Goal: Information Seeking & Learning: Learn about a topic

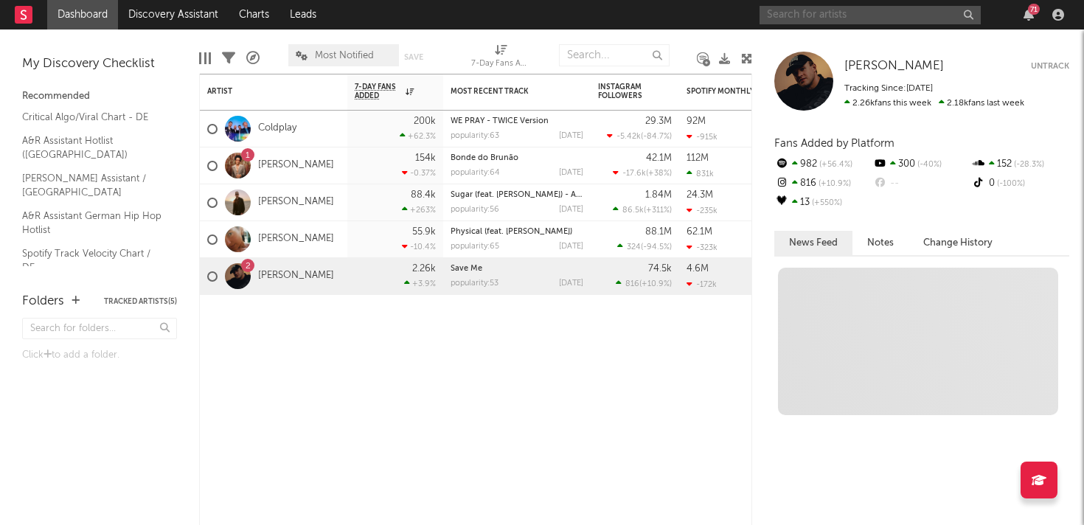
click at [905, 12] on input "text" at bounding box center [870, 15] width 221 height 18
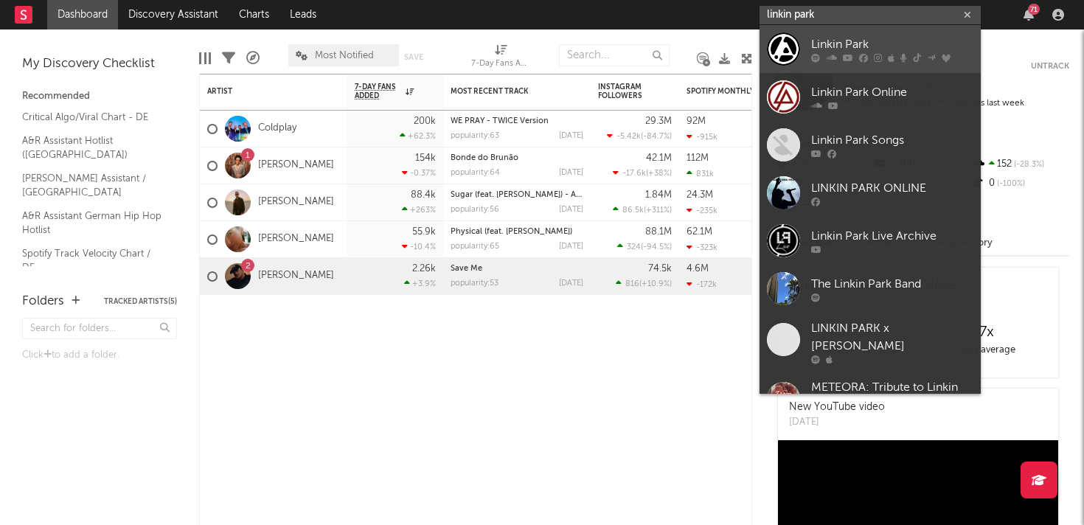
type input "linkin park"
click at [907, 44] on div "Linkin Park" at bounding box center [892, 44] width 162 height 18
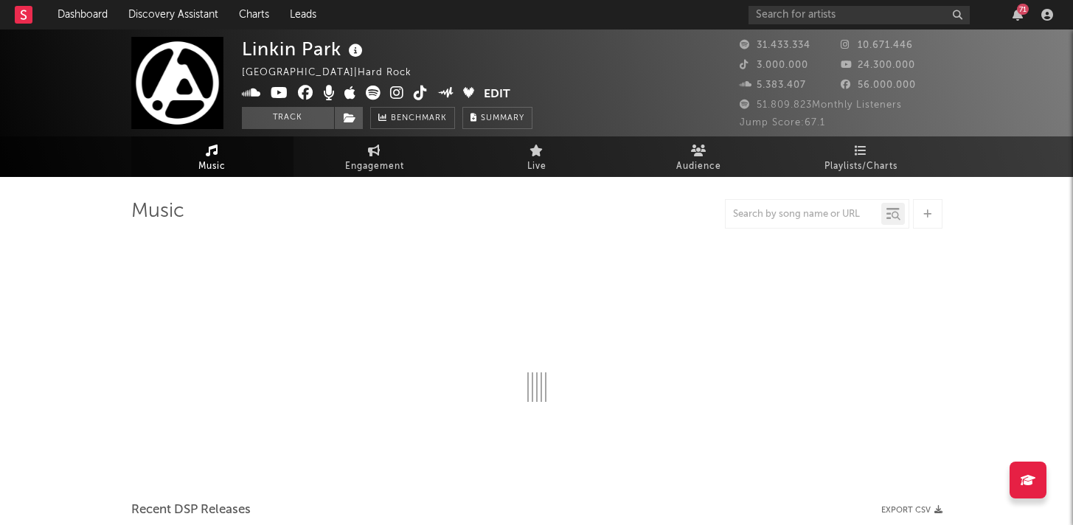
select select "6m"
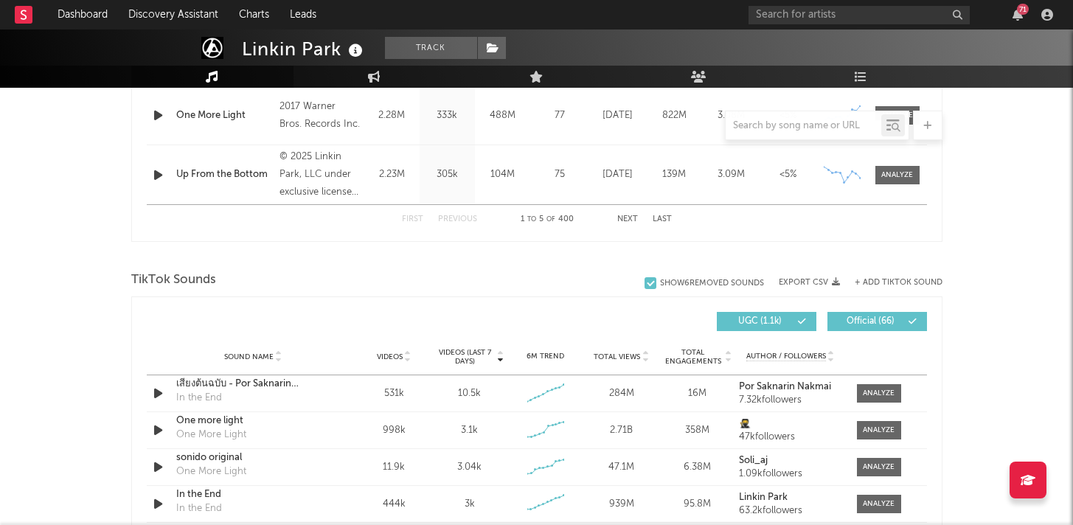
scroll to position [834, 0]
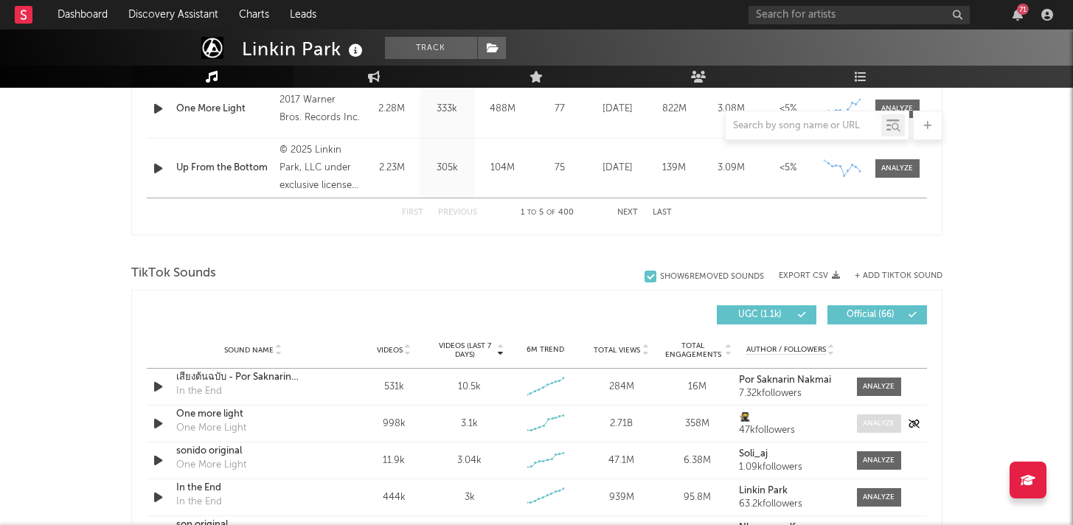
click at [859, 426] on span at bounding box center [879, 424] width 44 height 18
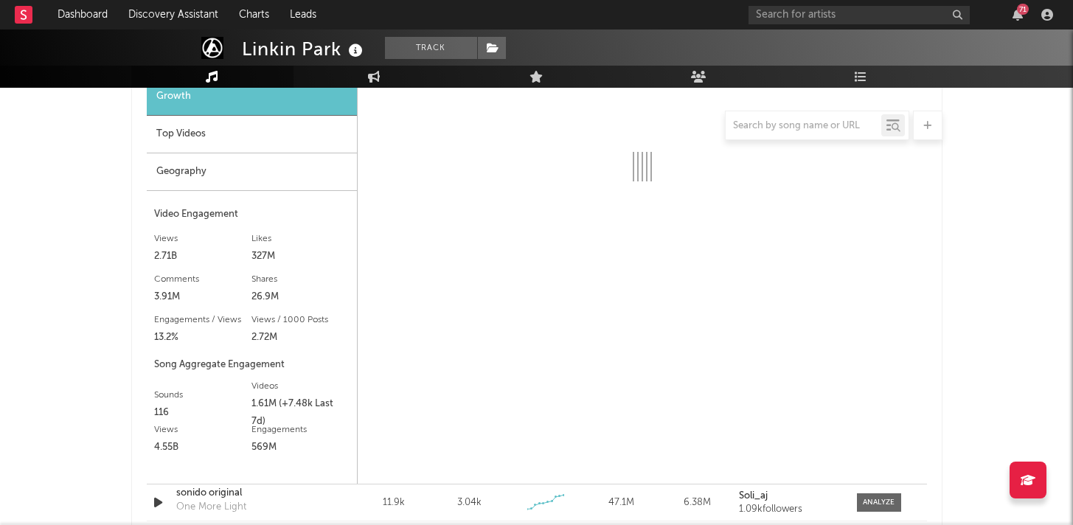
scroll to position [1323, 0]
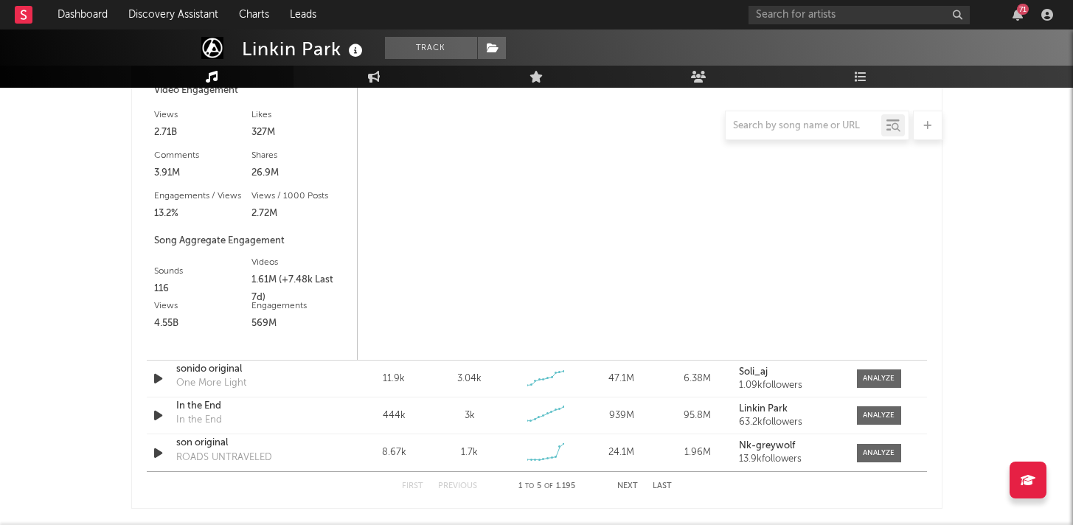
select select "6m"
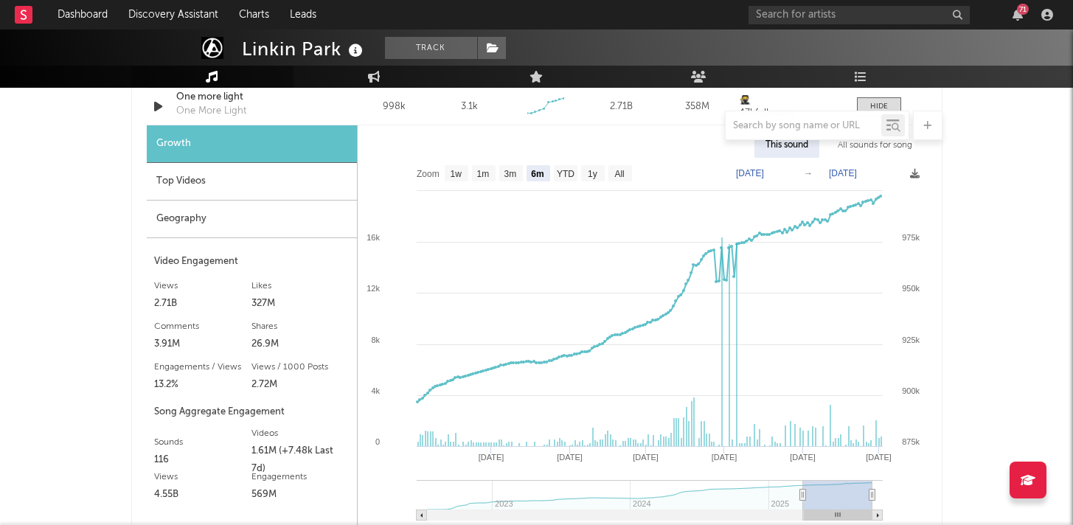
scroll to position [1148, 0]
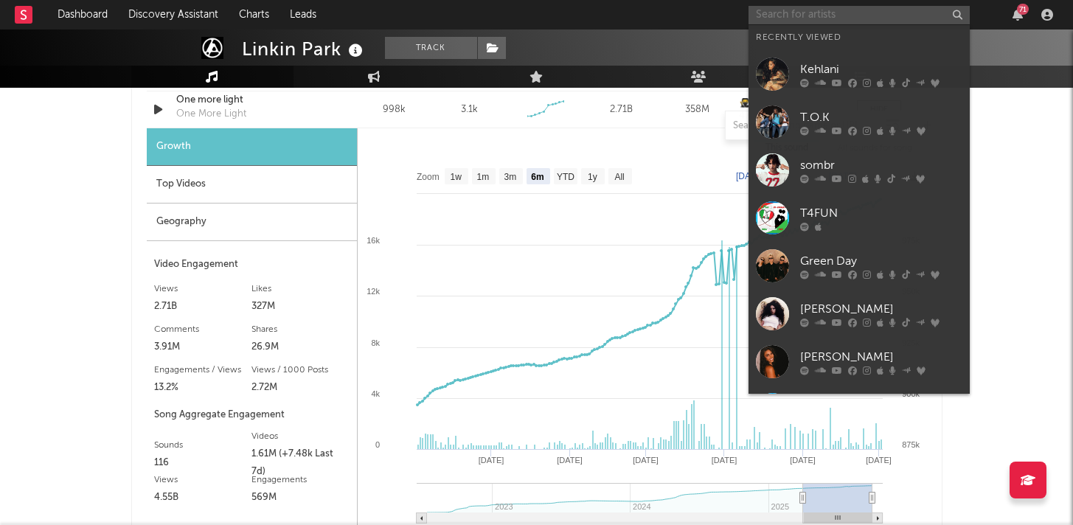
click at [876, 13] on input "text" at bounding box center [859, 15] width 221 height 18
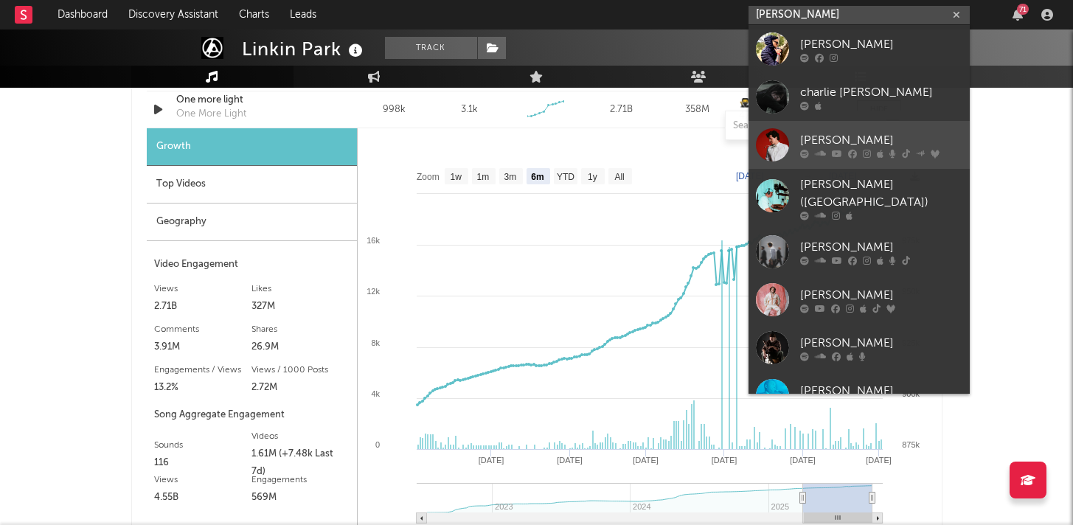
type input "[PERSON_NAME]"
click at [874, 149] on div at bounding box center [881, 153] width 162 height 9
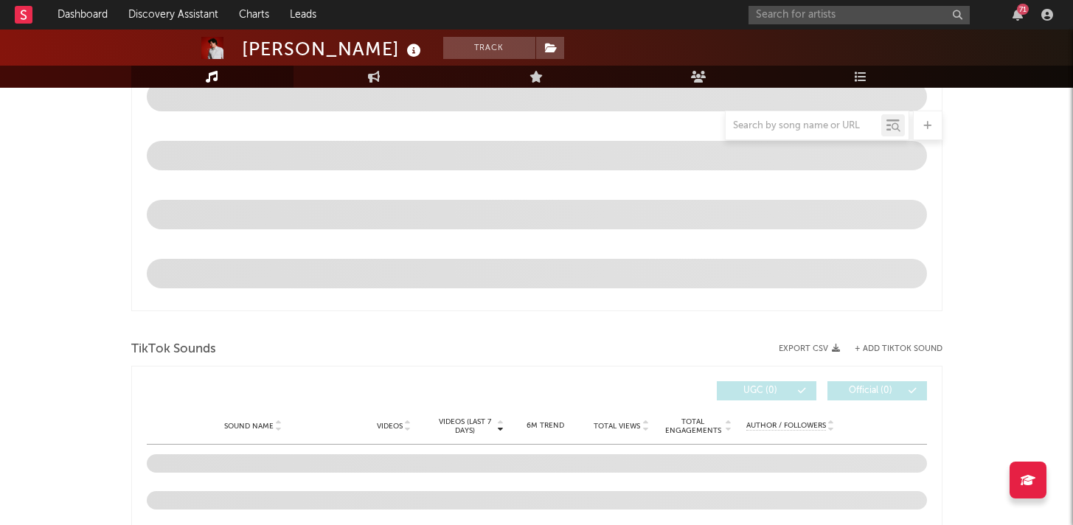
select select "6m"
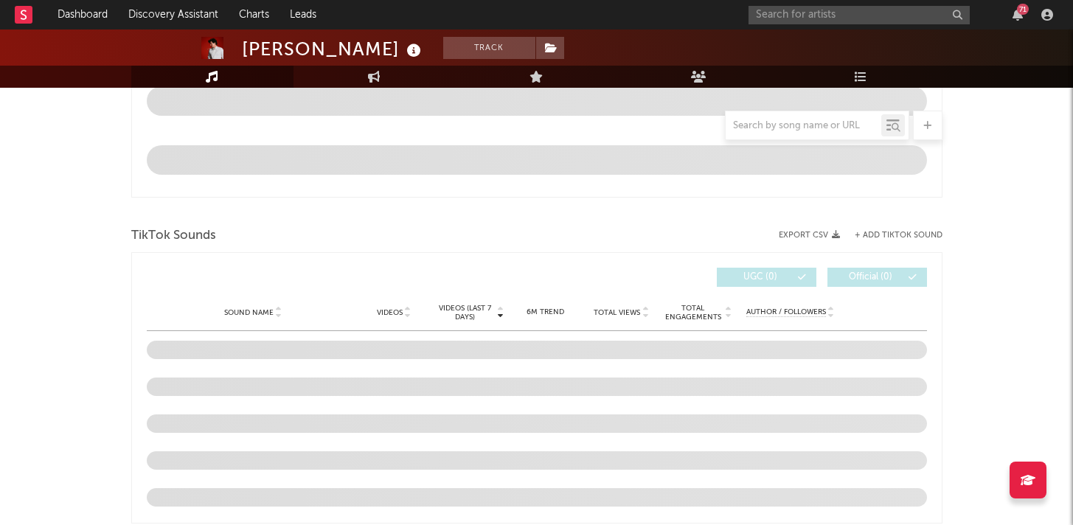
scroll to position [971, 0]
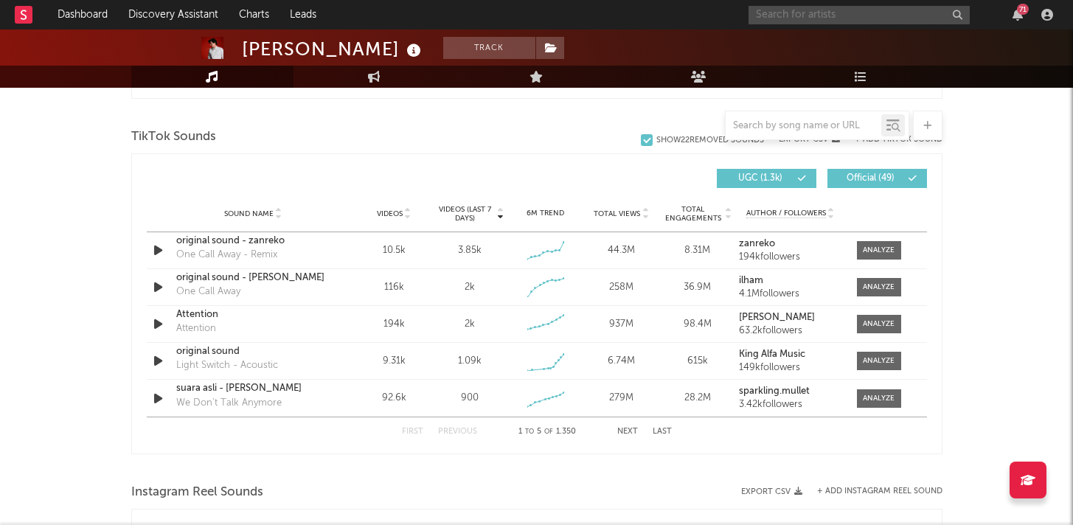
click at [814, 11] on input "text" at bounding box center [859, 15] width 221 height 18
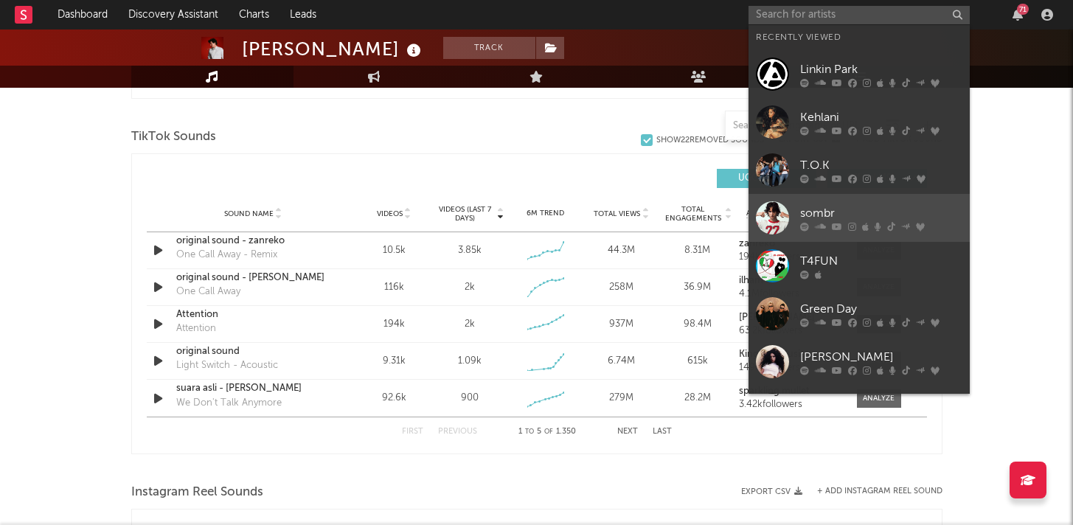
click at [826, 217] on div "sombr" at bounding box center [881, 213] width 162 height 18
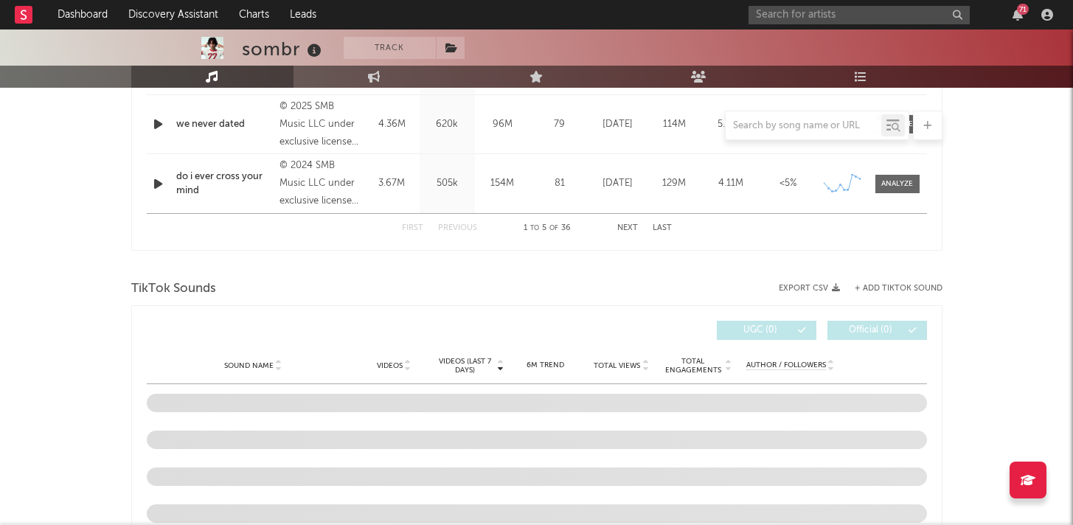
select select "6m"
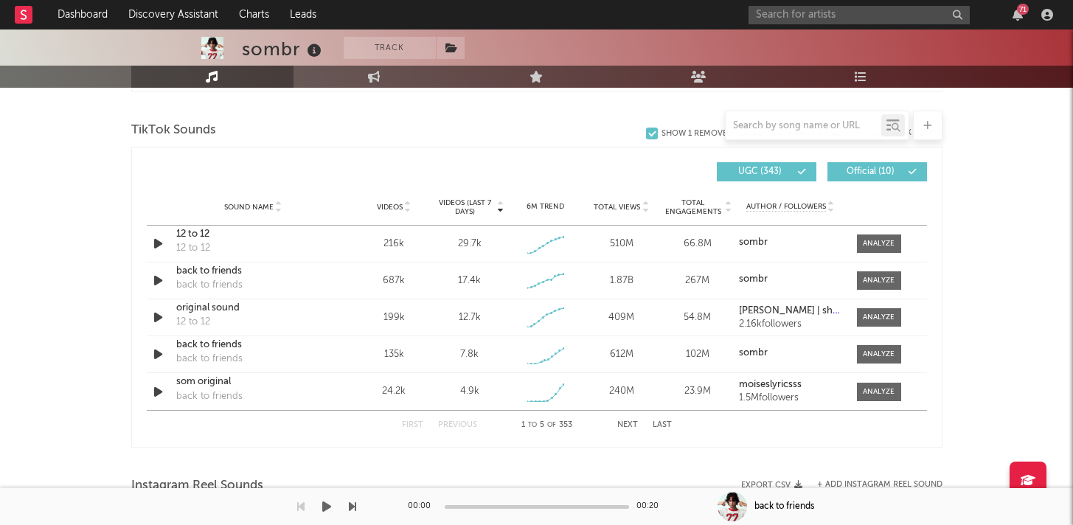
scroll to position [980, 0]
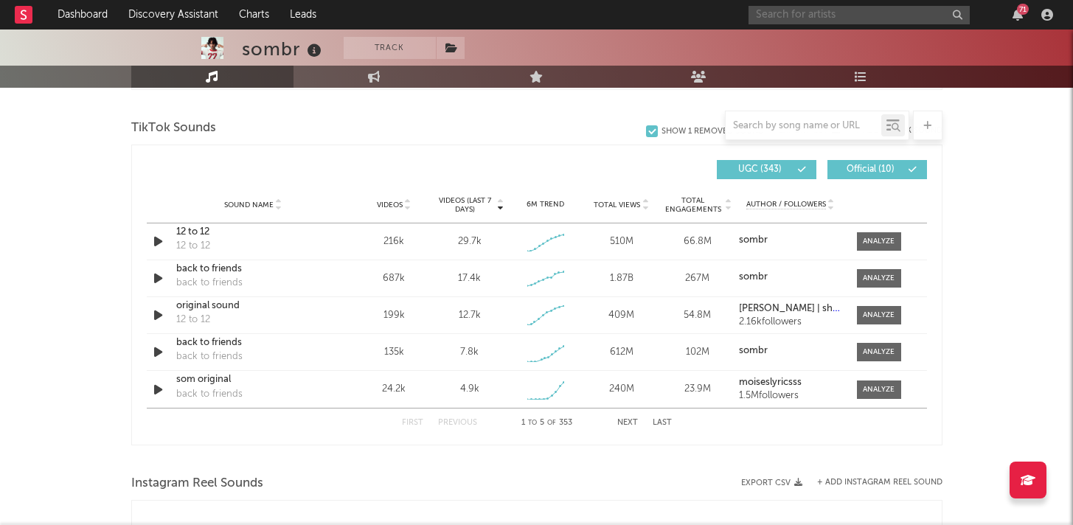
click at [853, 18] on input "text" at bounding box center [859, 15] width 221 height 18
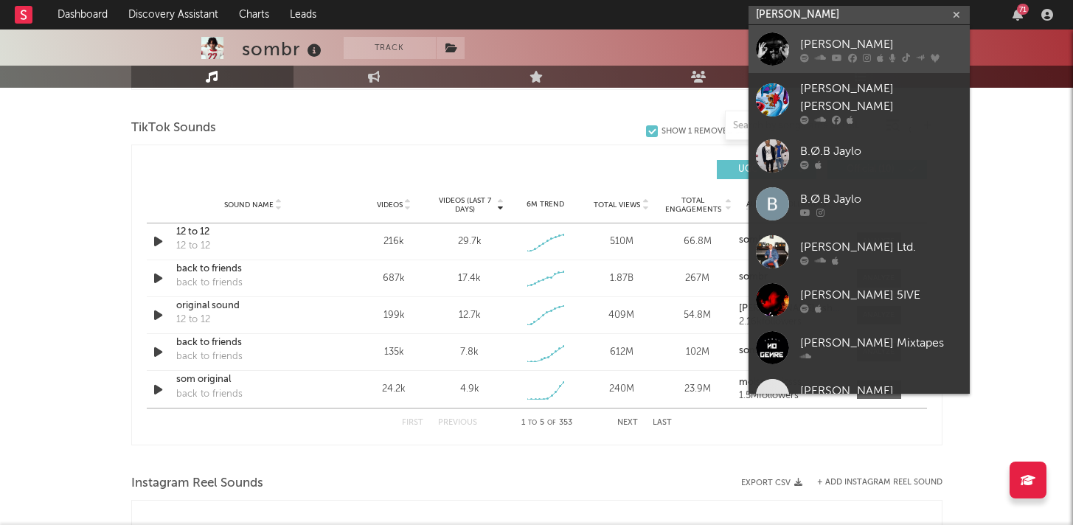
type input "[PERSON_NAME]"
click at [884, 43] on div "[PERSON_NAME]" at bounding box center [881, 44] width 162 height 18
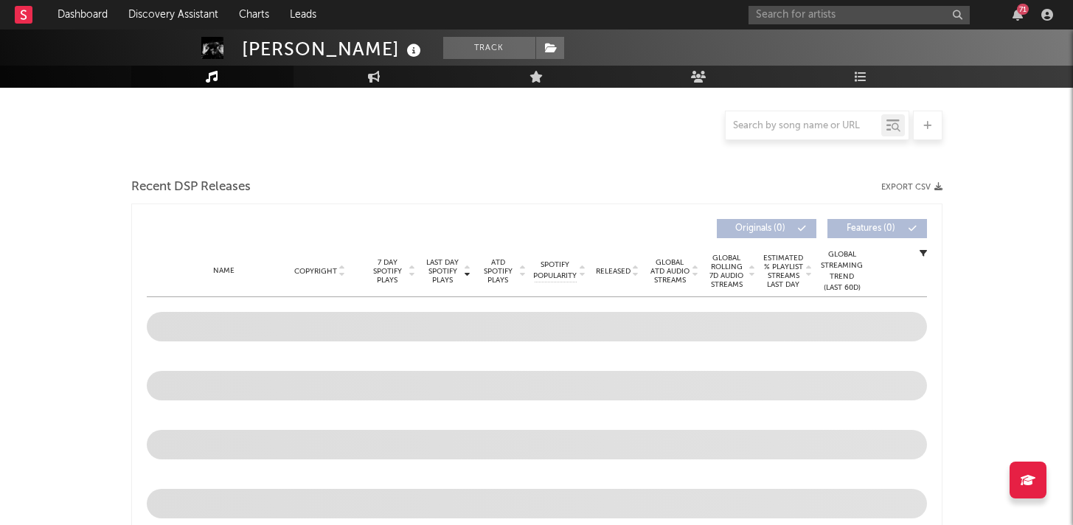
scroll to position [440, 0]
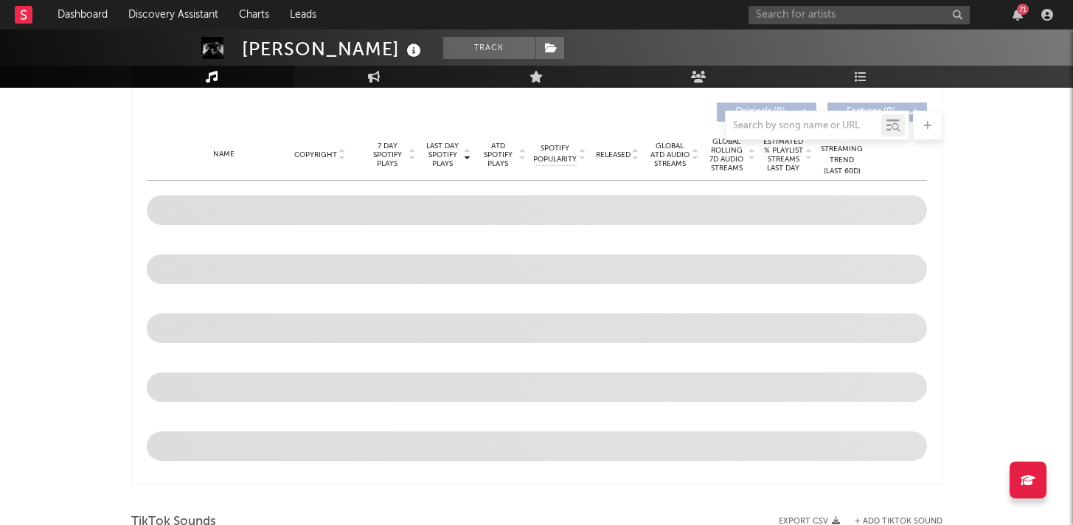
select select "6m"
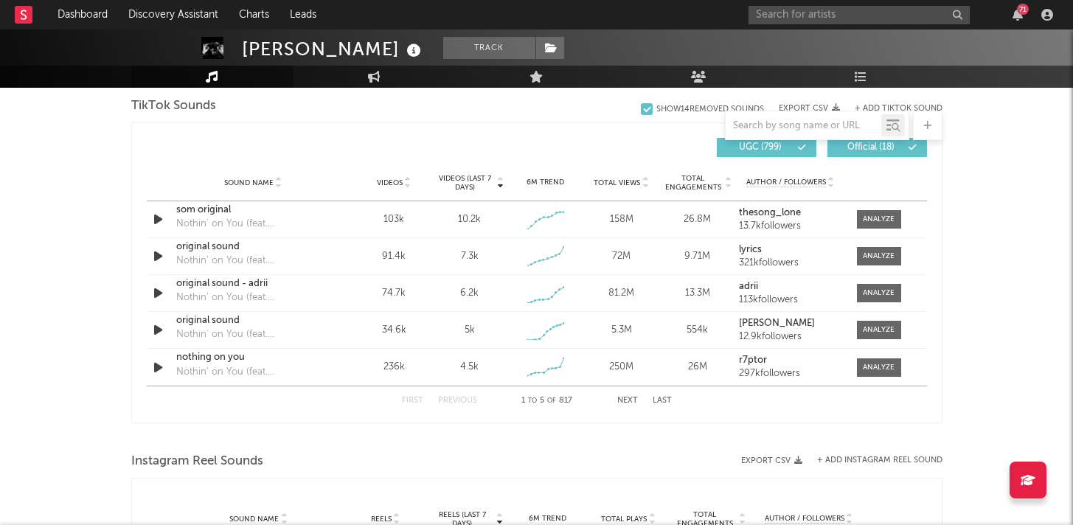
scroll to position [1002, 0]
